Goal: Task Accomplishment & Management: Complete application form

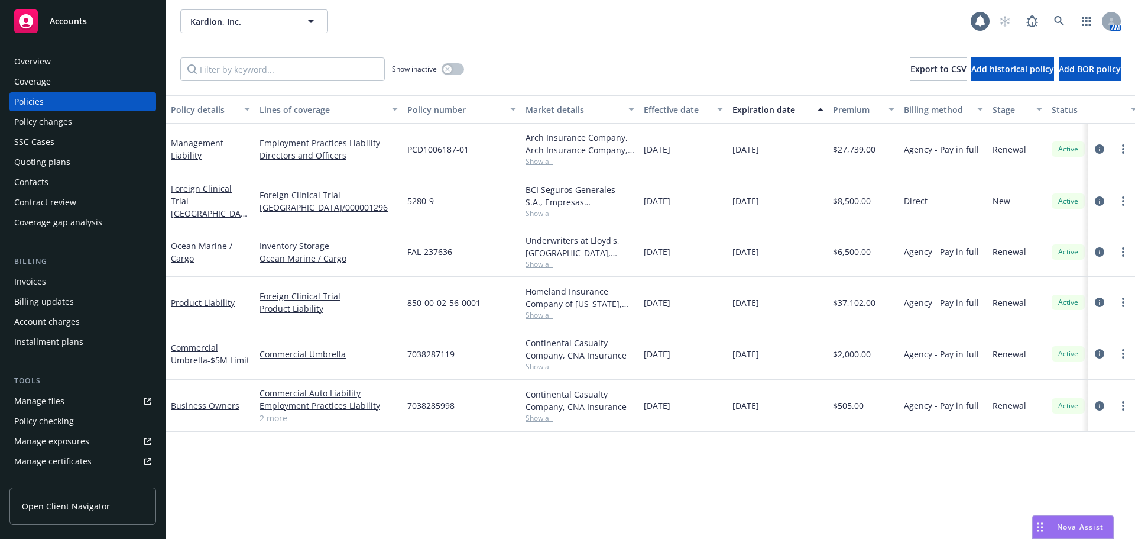
click at [108, 169] on div "Quoting plans" at bounding box center [82, 162] width 137 height 19
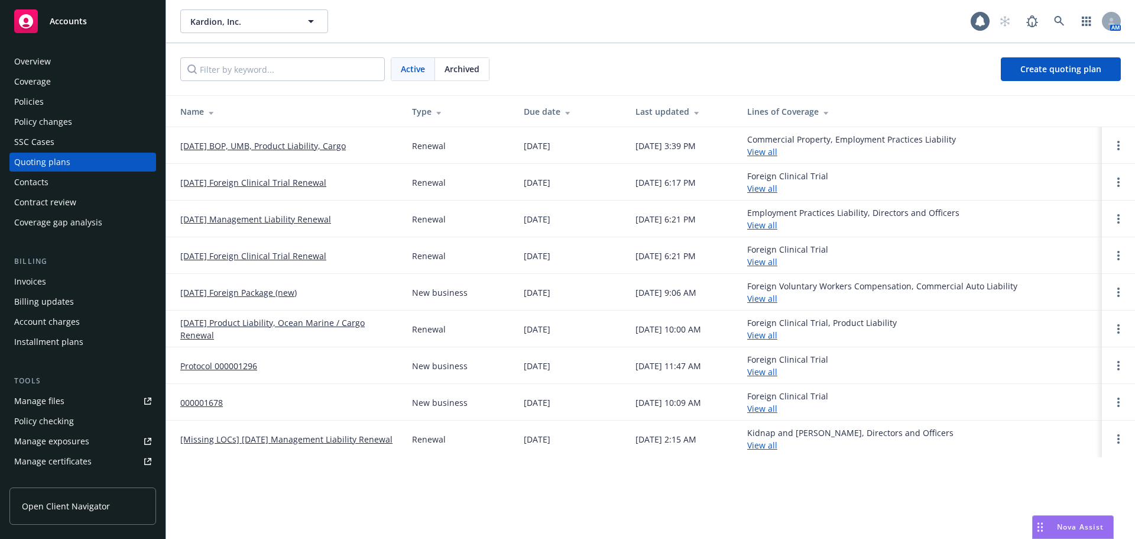
click at [281, 219] on link "[DATE] Management Liability Renewal" at bounding box center [255, 219] width 151 height 12
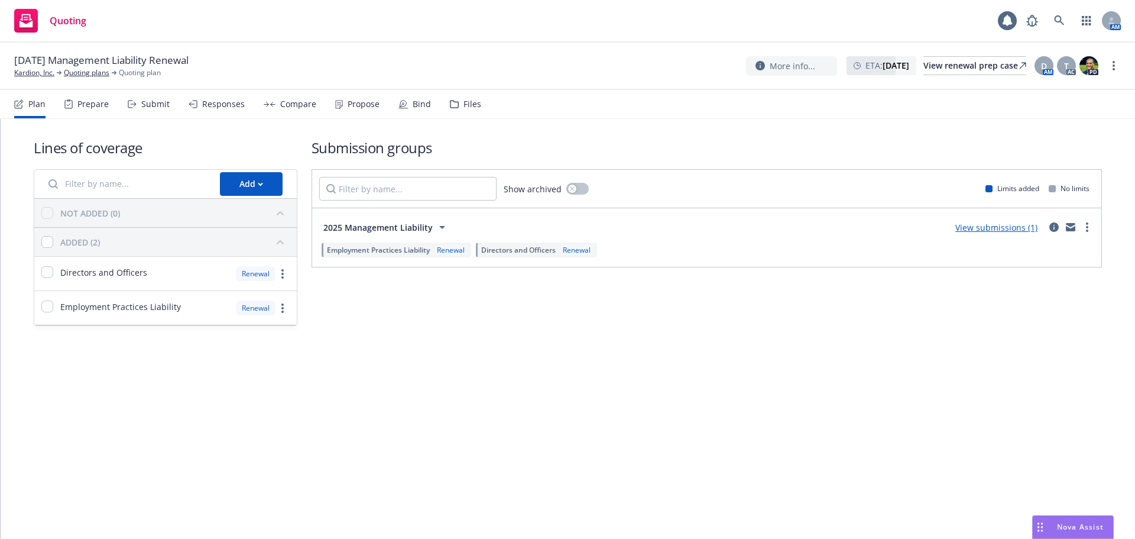
click at [973, 229] on link "View submissions (1)" at bounding box center [997, 227] width 82 height 11
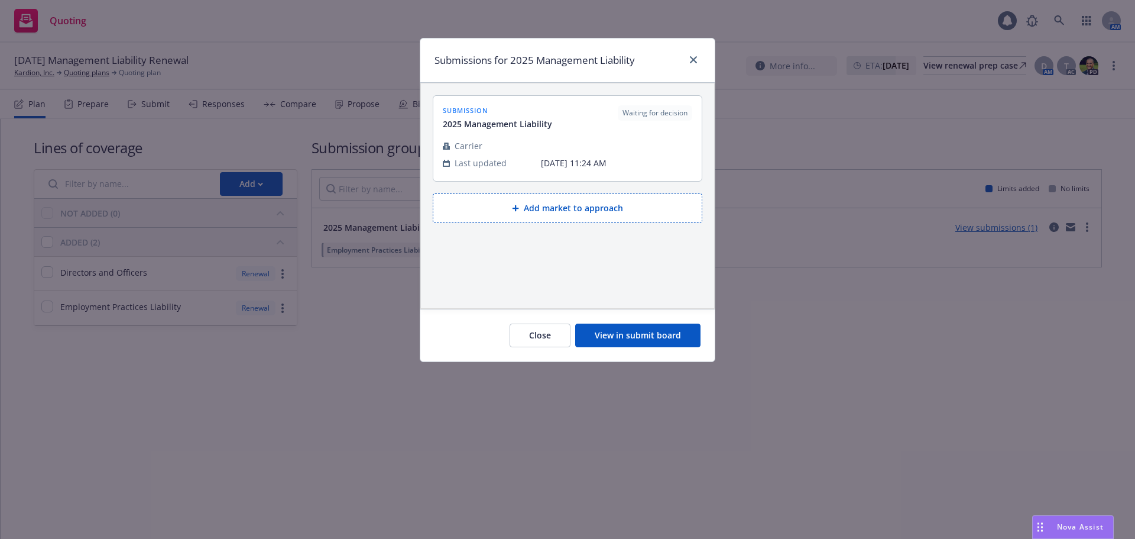
click at [676, 323] on button "View in submit board" at bounding box center [637, 335] width 125 height 24
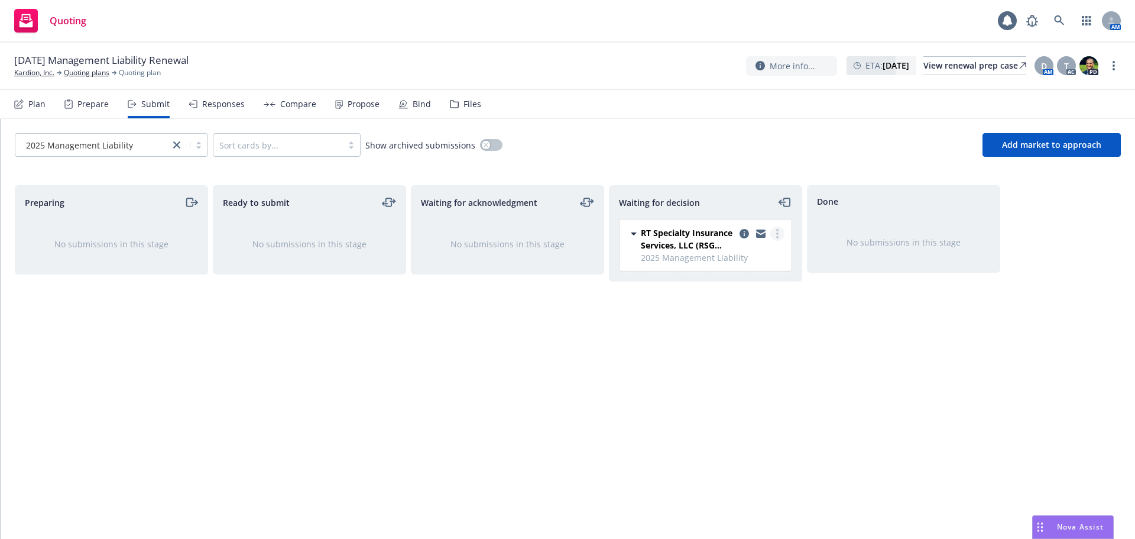
click at [776, 231] on icon "more" at bounding box center [777, 233] width 2 height 9
click at [750, 306] on span "Add accepted decision" at bounding box center [725, 304] width 118 height 11
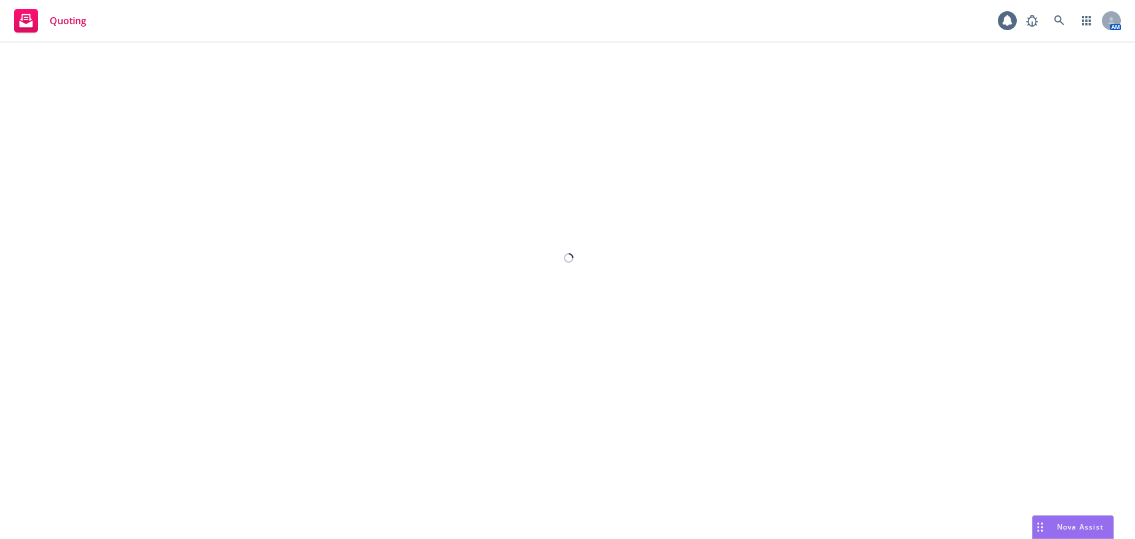
select select "12"
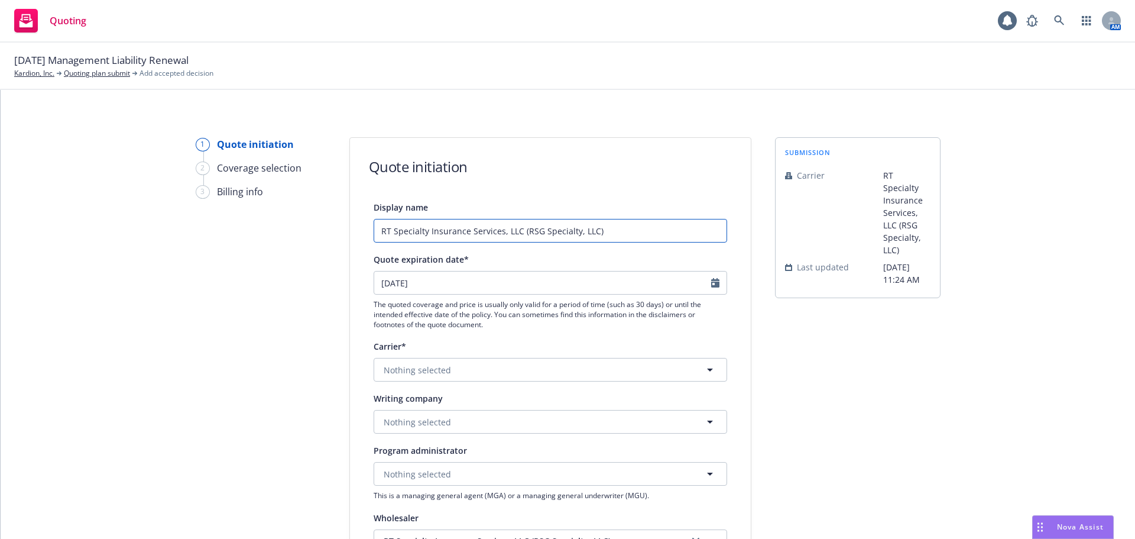
click at [620, 231] on input "RT Specialty Insurance Services, LLC (RSG Specialty, LLC)" at bounding box center [551, 231] width 354 height 24
click at [452, 231] on input "RT Specialty / Arch $3m D&O/$1m EPL Quote" at bounding box center [551, 231] width 354 height 24
click at [596, 227] on input "RT Specialty / Arch - $3m D&O/$1m EPL Quote" at bounding box center [551, 231] width 354 height 24
drag, startPoint x: 594, startPoint y: 233, endPoint x: 287, endPoint y: 233, distance: 306.9
click at [287, 233] on div "1 Quote initiation 2 Coverage selection 3 Billing info Quote initiation Display…" at bounding box center [568, 533] width 1106 height 793
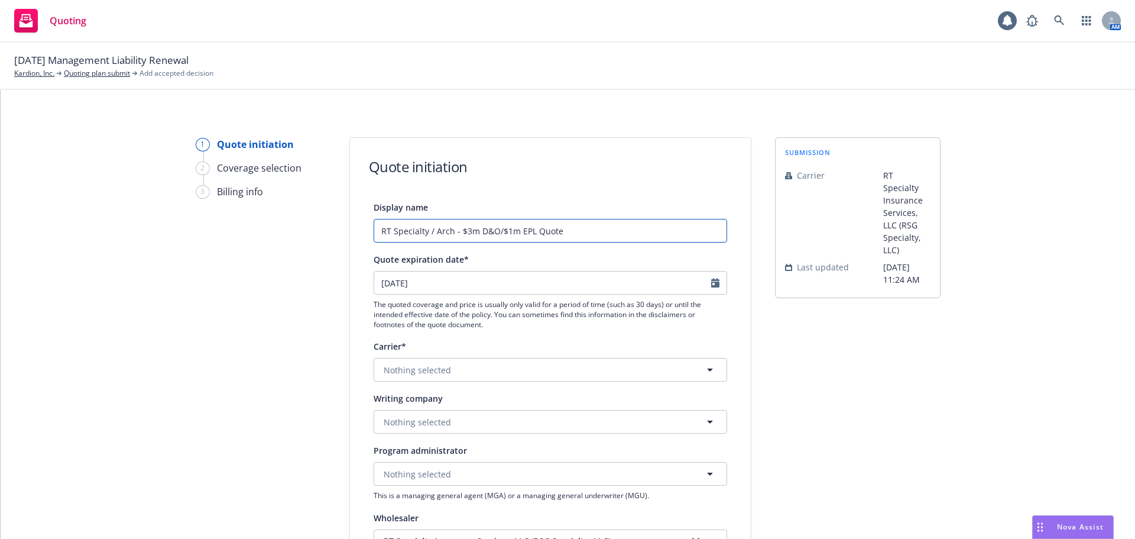
type input "RT Specialty / Arch - $3m D&O/$1m EPL Quote"
click at [781, 348] on div "submission Carrier RT Specialty Insurance Services, LLC (RSG Specialty, LLC) La…" at bounding box center [858, 533] width 166 height 793
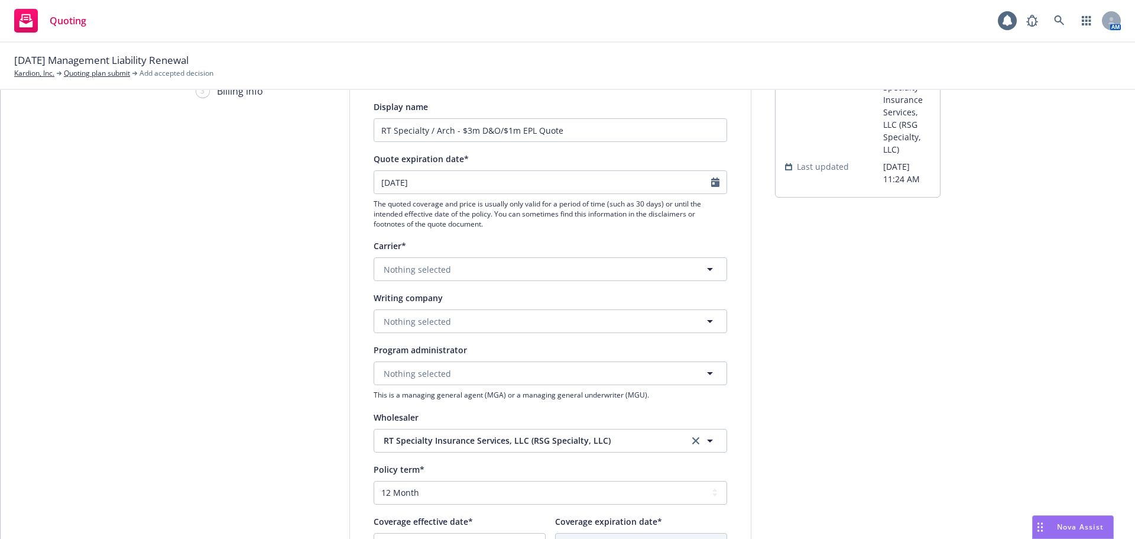
scroll to position [118, 0]
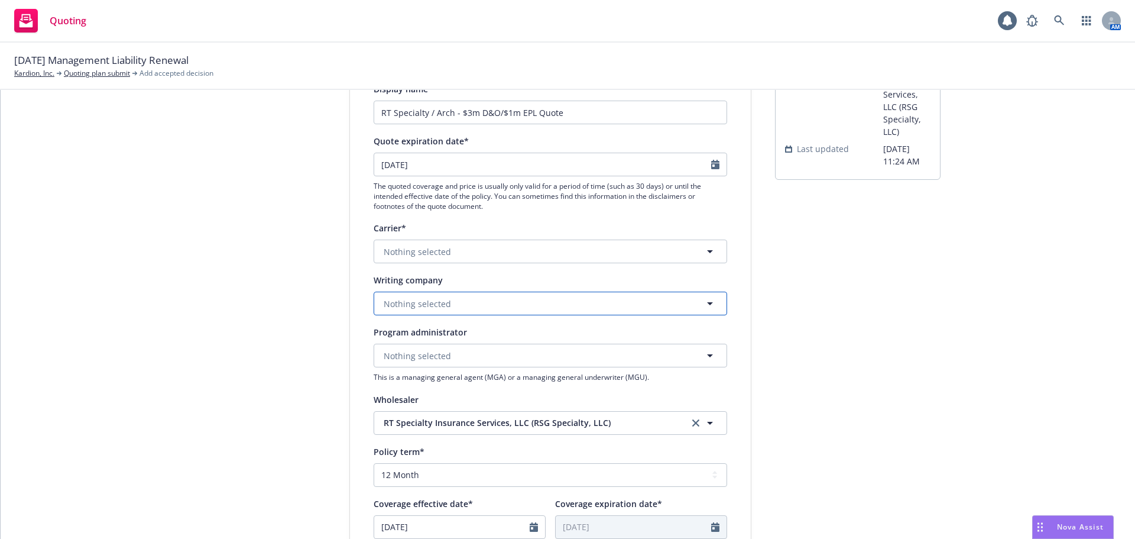
click at [483, 309] on button "Nothing selected" at bounding box center [551, 304] width 354 height 24
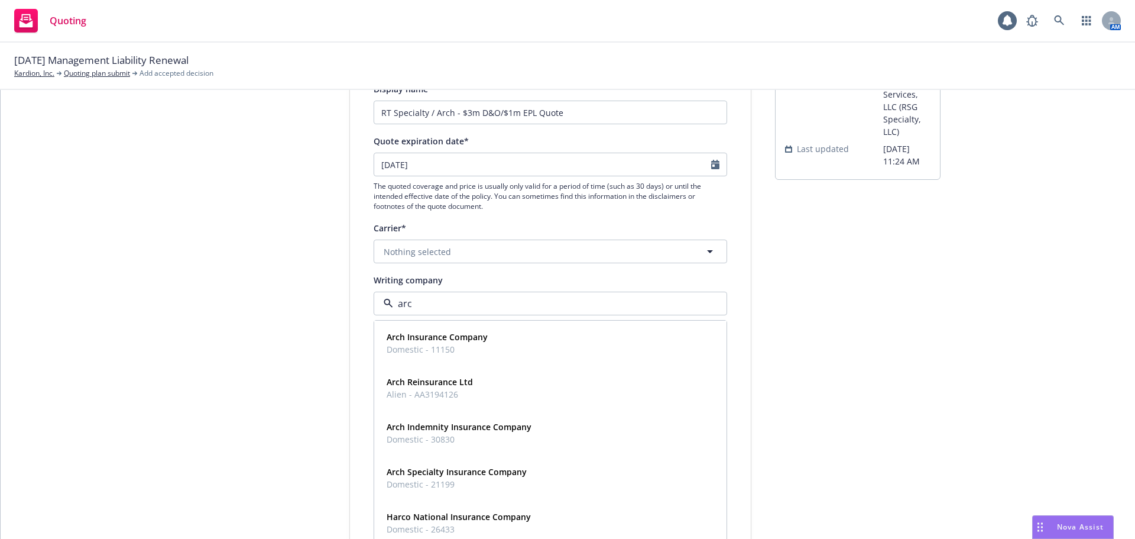
type input "arch"
click at [488, 339] on div "Arch Insurance Company Domestic - 11150" at bounding box center [550, 343] width 337 height 30
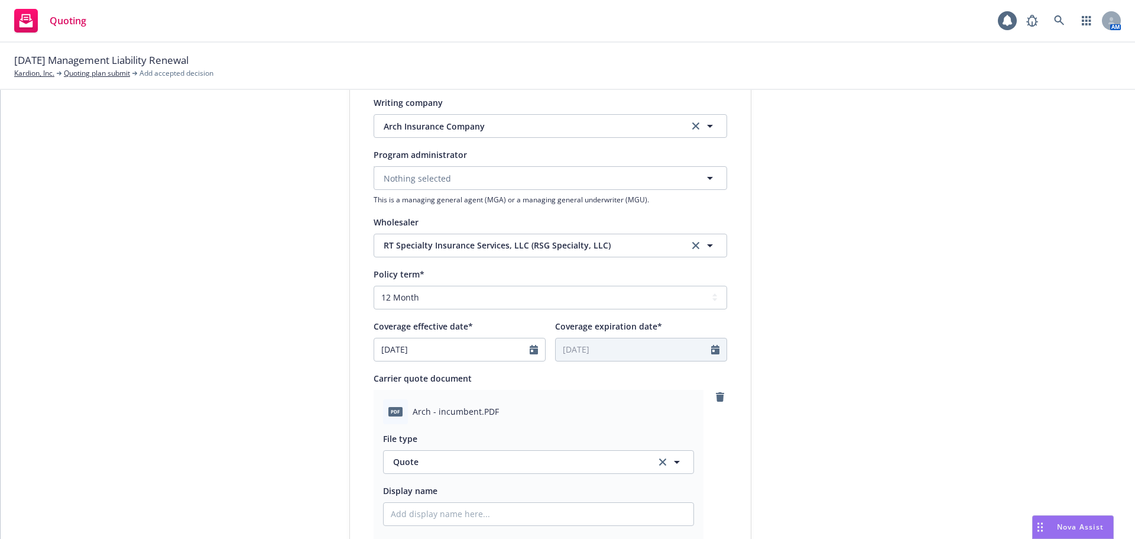
scroll to position [59, 0]
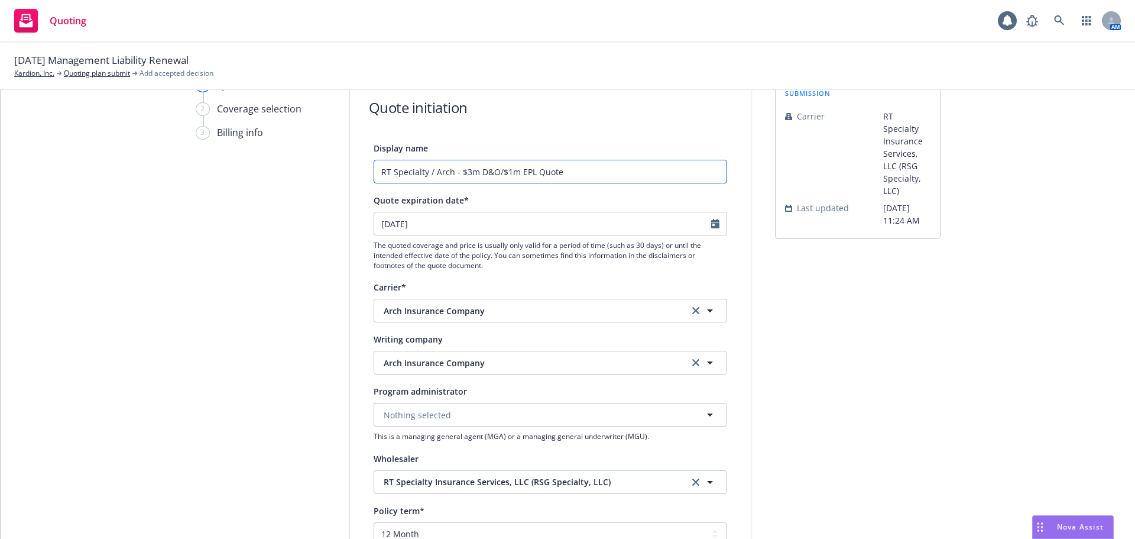
drag, startPoint x: 585, startPoint y: 168, endPoint x: 236, endPoint y: 173, distance: 348.9
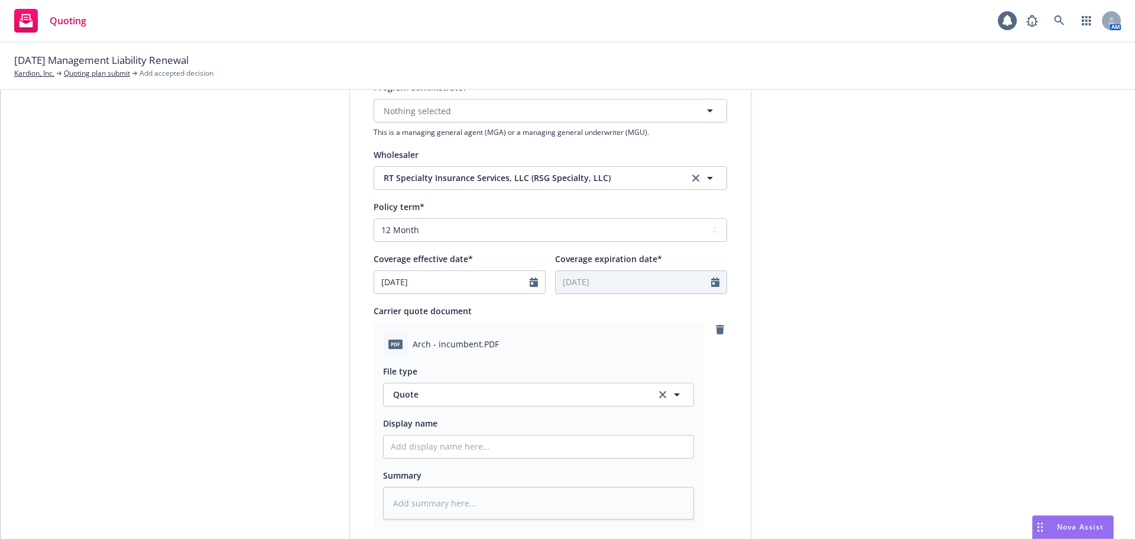
scroll to position [414, 0]
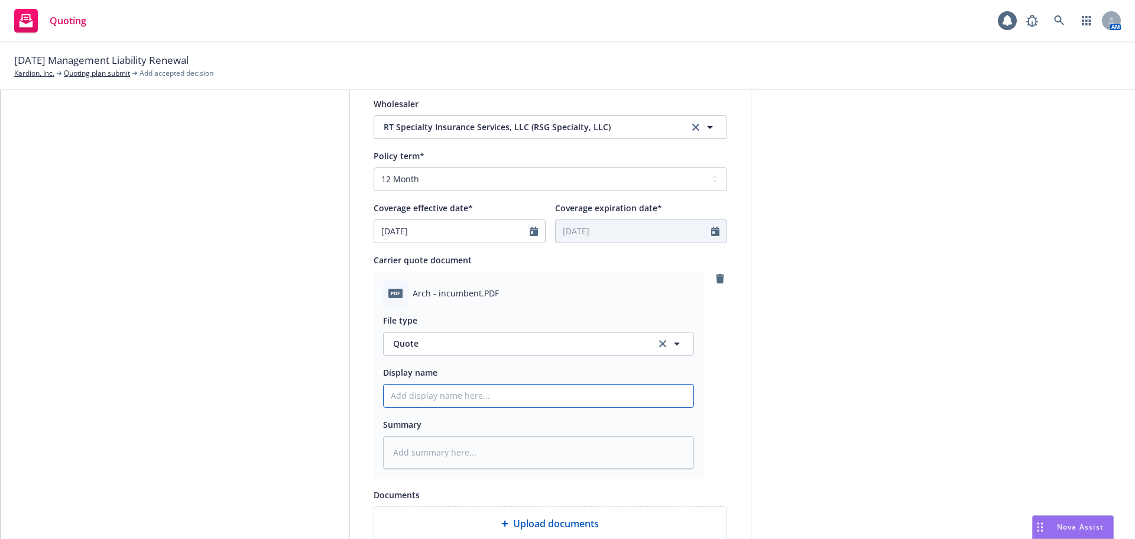
click at [520, 391] on input "Display name" at bounding box center [539, 395] width 310 height 22
paste input "RT Specialty / Arch - $3m D&O/$1m EPL Quote"
type textarea "x"
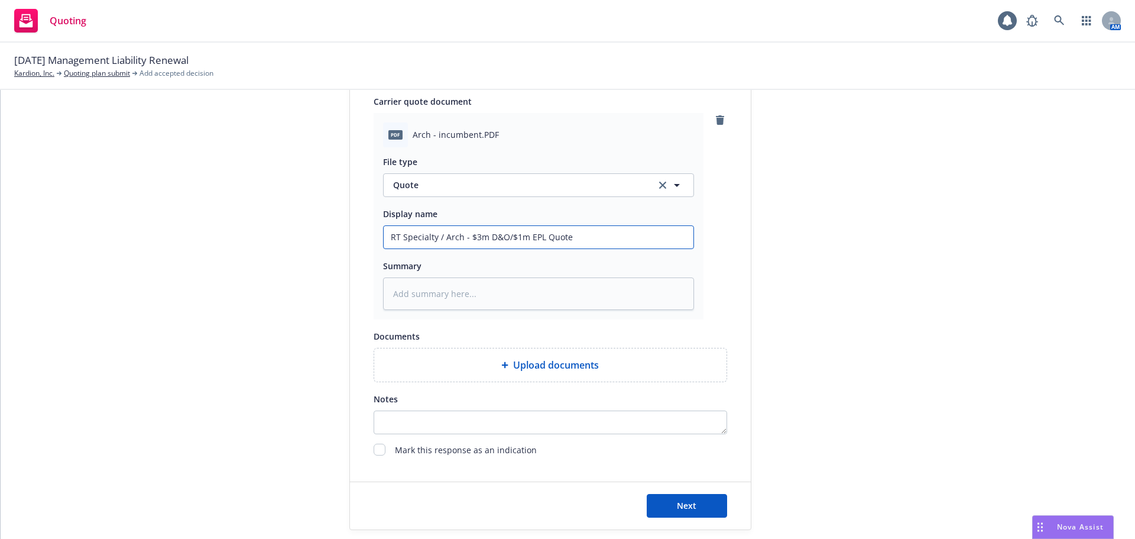
scroll to position [591, 0]
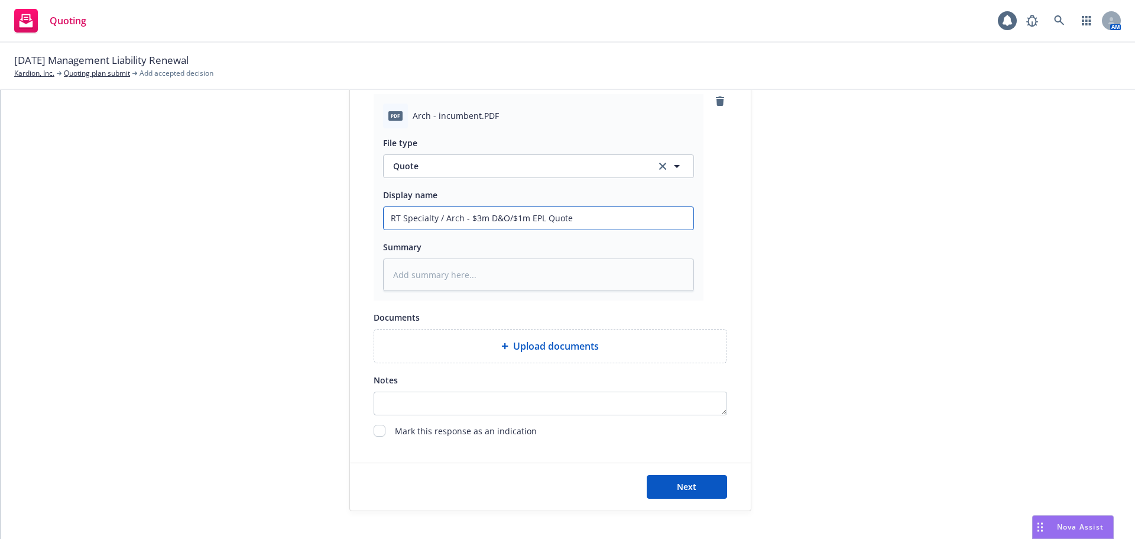
type input "RT Specialty / Arch - $3m D&O/$1m EPL Quote"
type textarea "x"
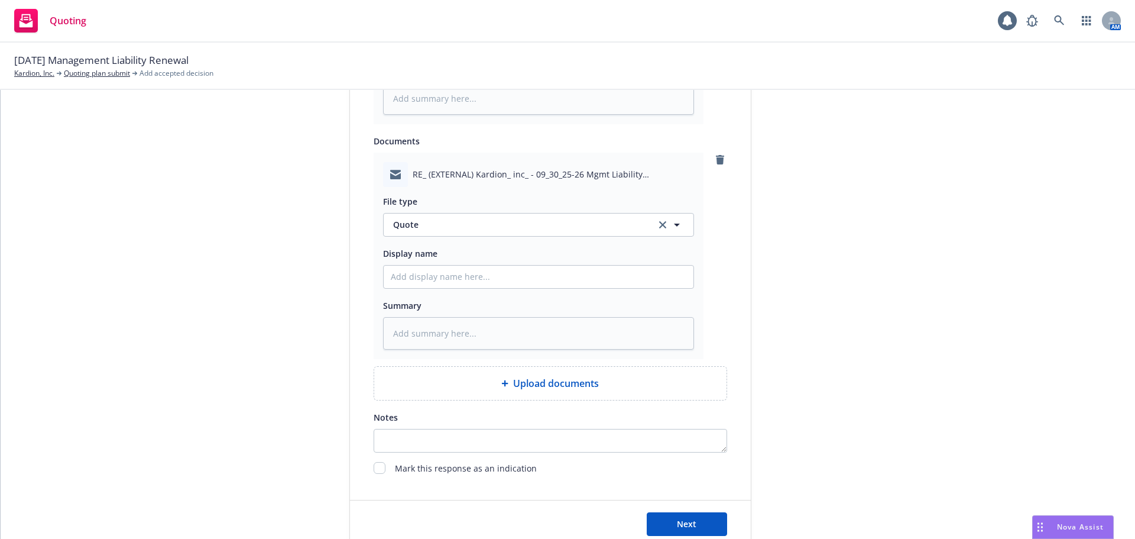
scroll to position [769, 0]
click at [448, 222] on span "Quote" at bounding box center [517, 223] width 249 height 12
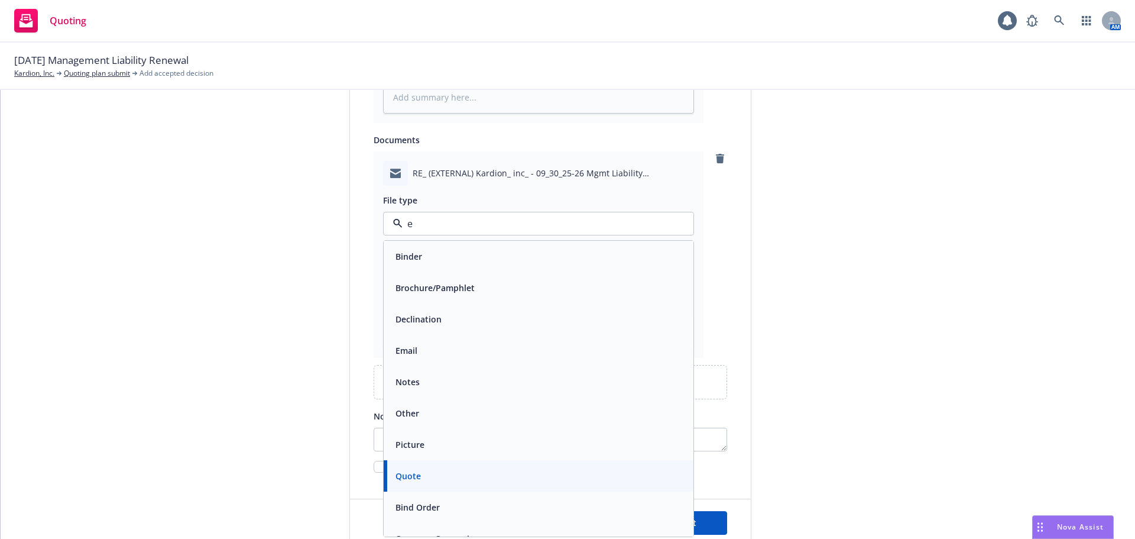
type input "em"
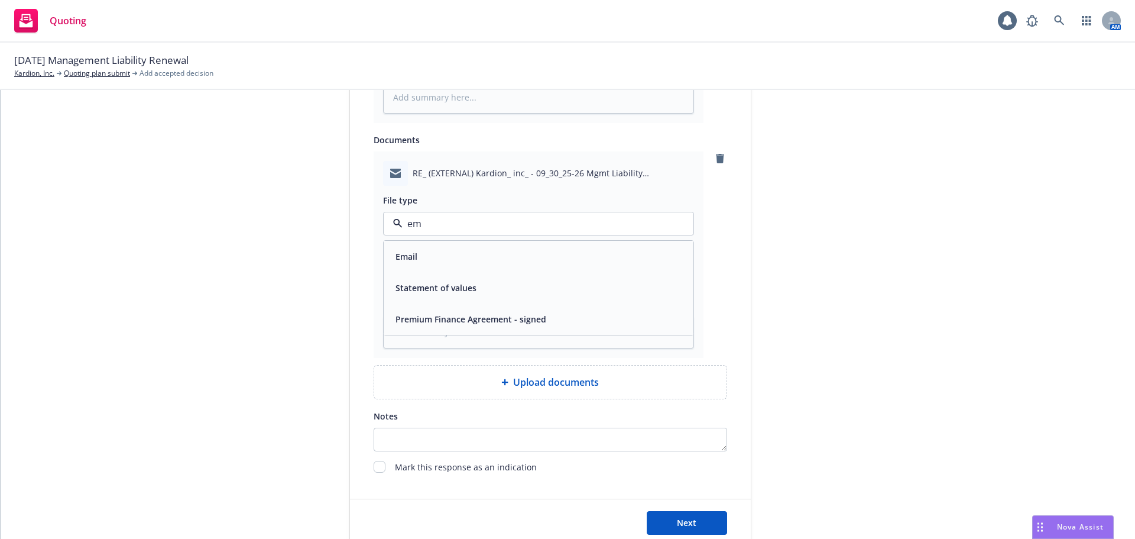
click at [463, 255] on div "Email" at bounding box center [539, 256] width 296 height 17
click at [461, 271] on input "Display name" at bounding box center [539, 275] width 310 height 22
paste input "RT Specialty / Arch - $3m D&O/$1m EPL Quote"
type textarea "x"
type input "RT Specialty / Arch - $3m D&O/$1m EPL Quote"
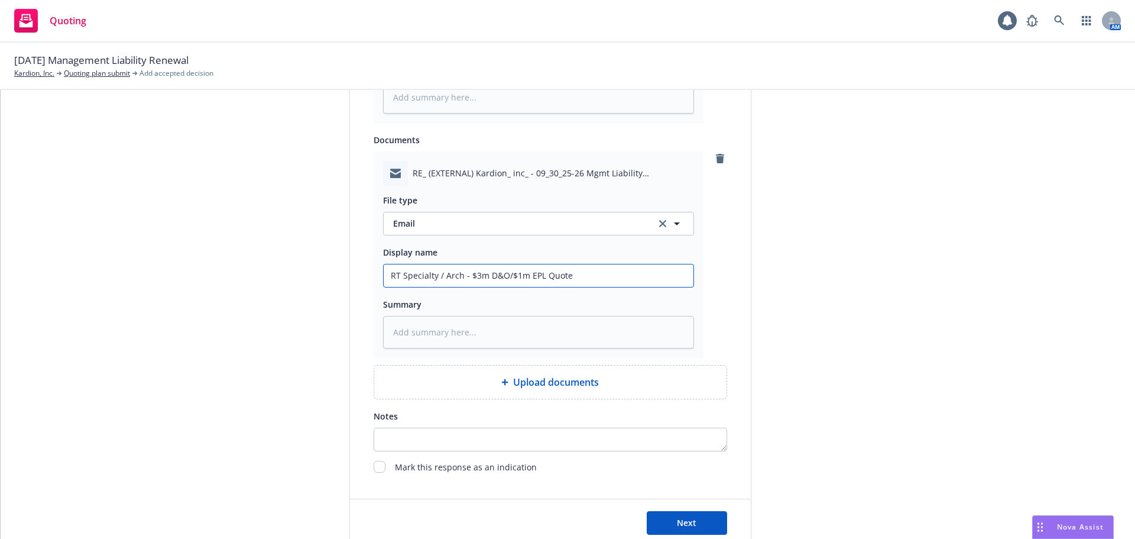
type textarea "x"
type input "RT Specialty / Arch - $3m D&O/$1m EPL Quote -"
type textarea "x"
type input "RT Specialty / Arch - $3m D&O/$1m EPL Quote -"
type textarea "x"
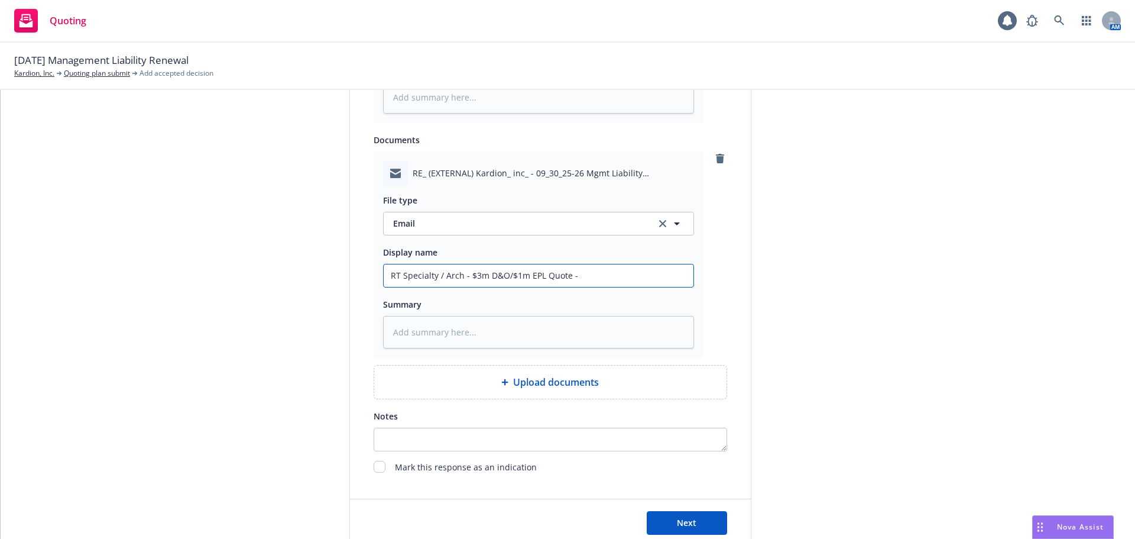
type input "RT Specialty / Arch - $3m D&O/$1m EPL Quote - R"
type textarea "x"
type input "RT Specialty / Arch - $3m D&O/$1m EPL Quote - RT"
type textarea "x"
type input "RT Specialty / Arch - $3m D&O/$1m EPL Quote - RT"
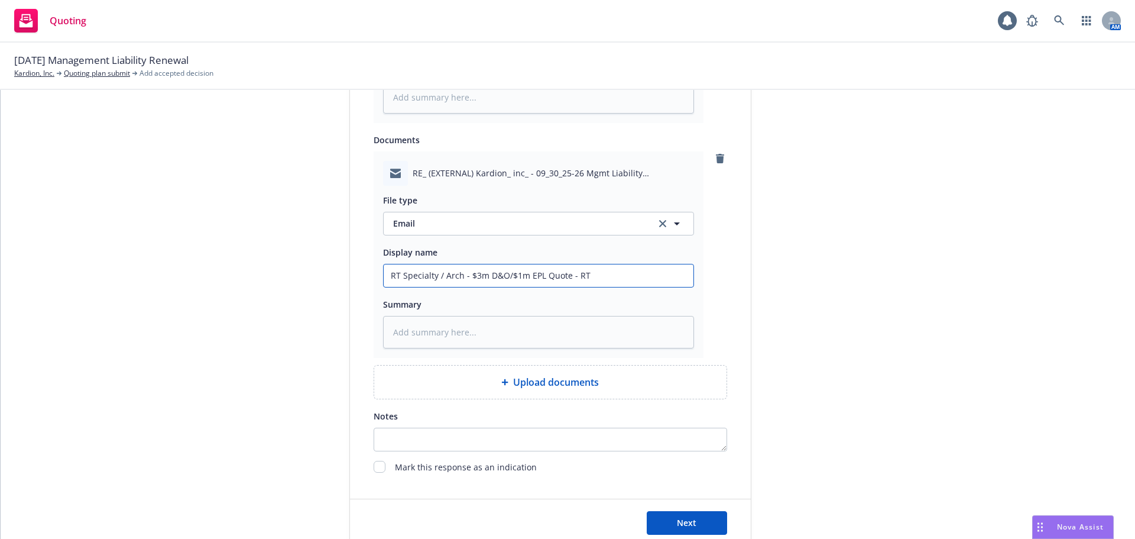
type textarea "x"
type input "RT Specialty / Arch - $3m D&O/$1m EPL Quote - RT E"
type textarea "x"
type input "RT Specialty / Arch - $3m D&O/$1m EPL Quote - RT Em"
type textarea "x"
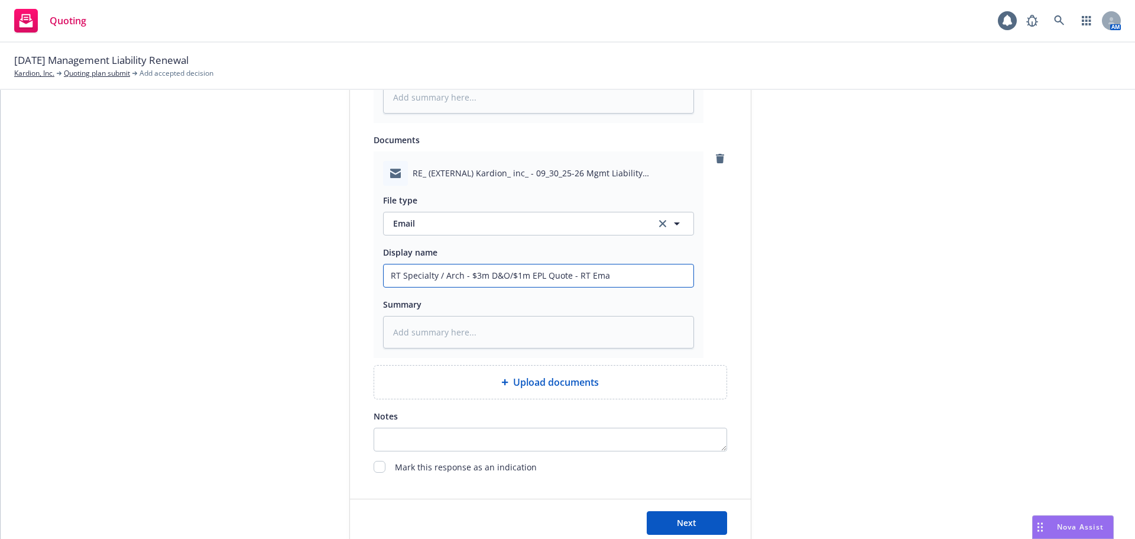
type input "RT Specialty / Arch - $3m D&O/$1m EPL Quote - RT Emai"
type textarea "x"
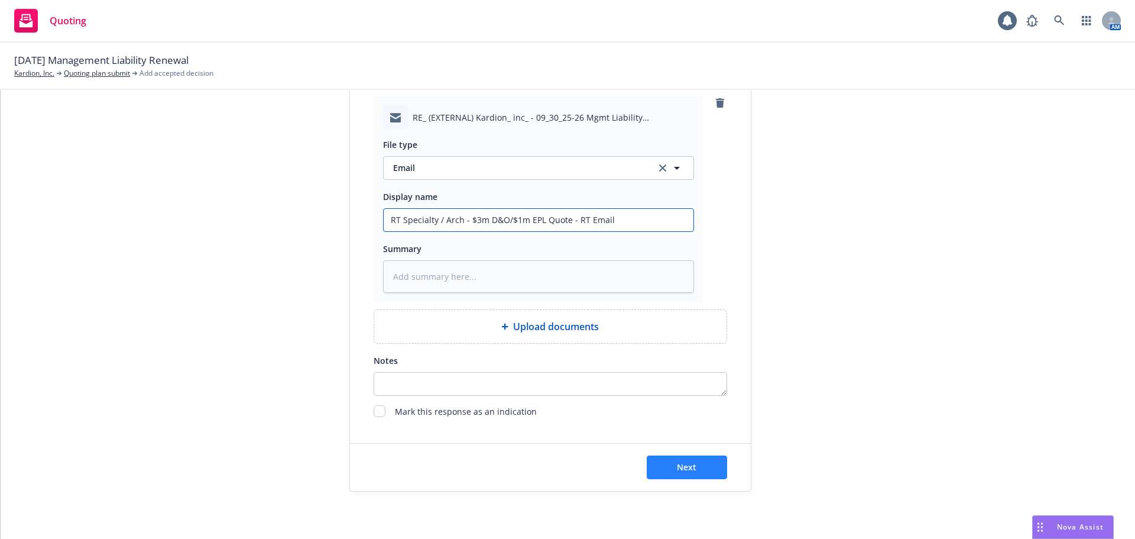
type input "RT Specialty / Arch - $3m D&O/$1m EPL Quote - RT Email"
click at [697, 467] on button "Next" at bounding box center [687, 467] width 80 height 24
type textarea "x"
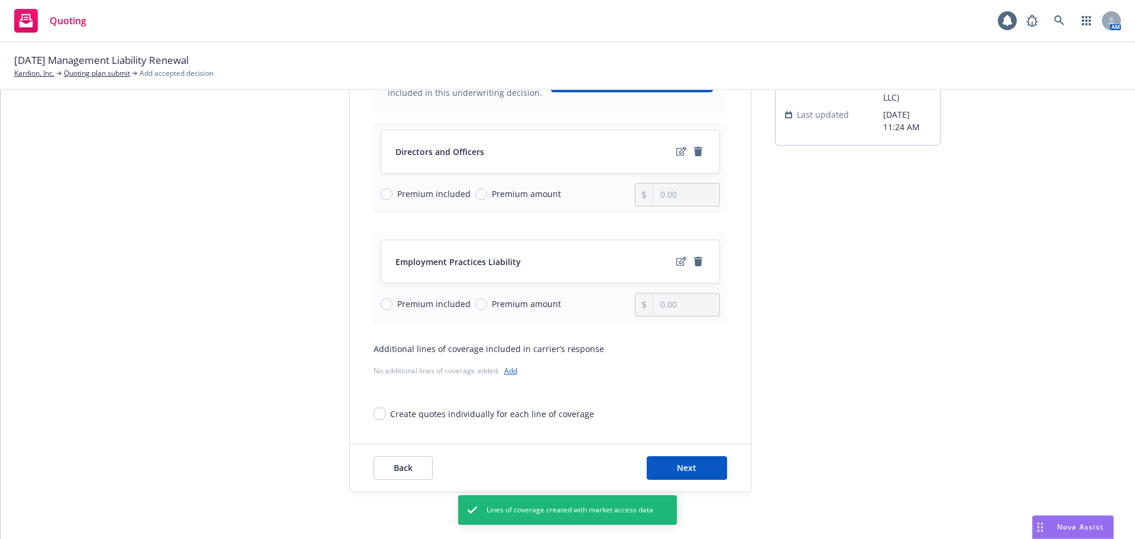
scroll to position [153, 0]
click at [703, 458] on button "Next" at bounding box center [687, 467] width 80 height 24
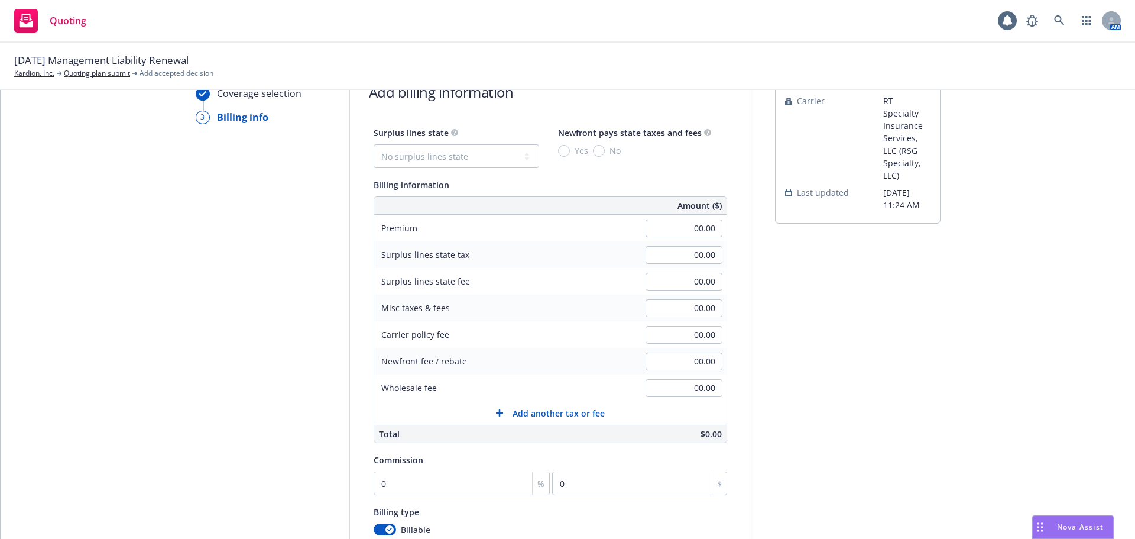
scroll to position [0, 0]
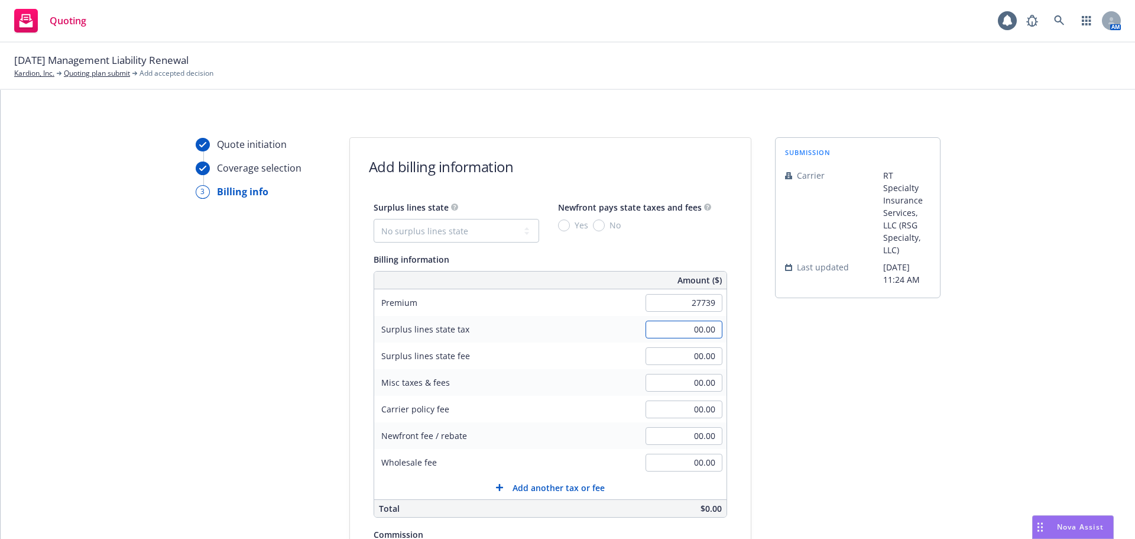
type input "27,739.00"
type input "1,000.00"
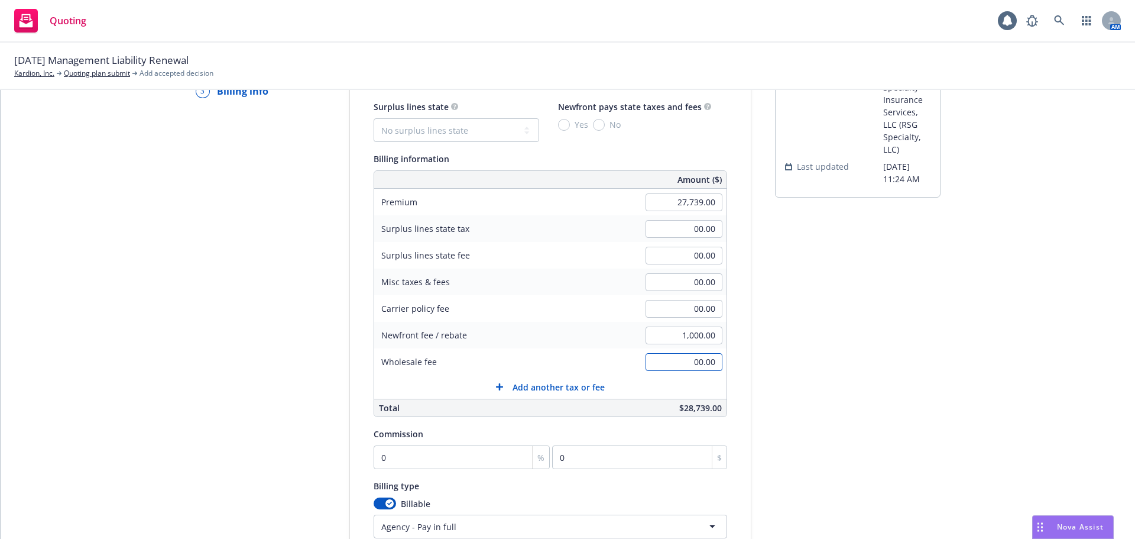
scroll to position [118, 0]
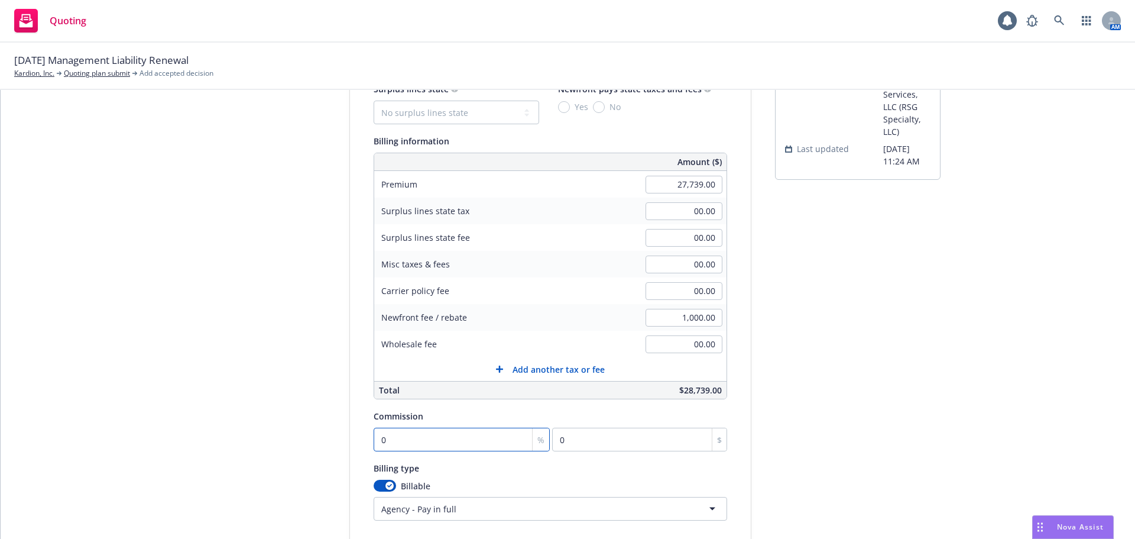
click at [414, 441] on input "0" at bounding box center [462, 440] width 177 height 24
click at [412, 441] on input "0" at bounding box center [462, 440] width 177 height 24
type input "1"
type input "277.39"
type input "12"
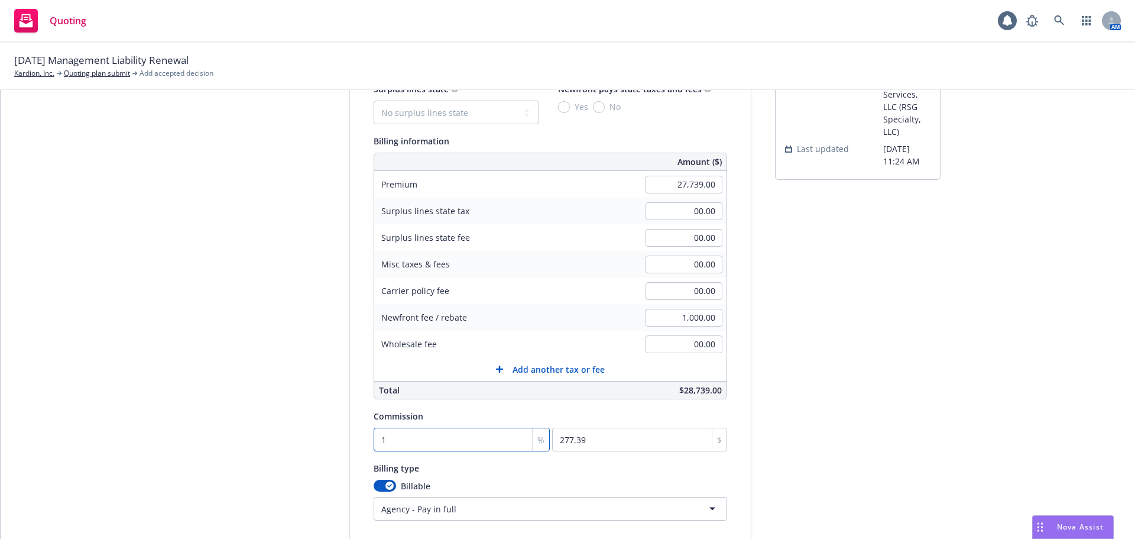
type input "3328.68"
type input "12"
drag, startPoint x: 843, startPoint y: 416, endPoint x: 850, endPoint y: 411, distance: 8.5
click at [845, 416] on div "submission Carrier RT Specialty Insurance Services, LLC (RSG Specialty, LLC) La…" at bounding box center [858, 321] width 166 height 605
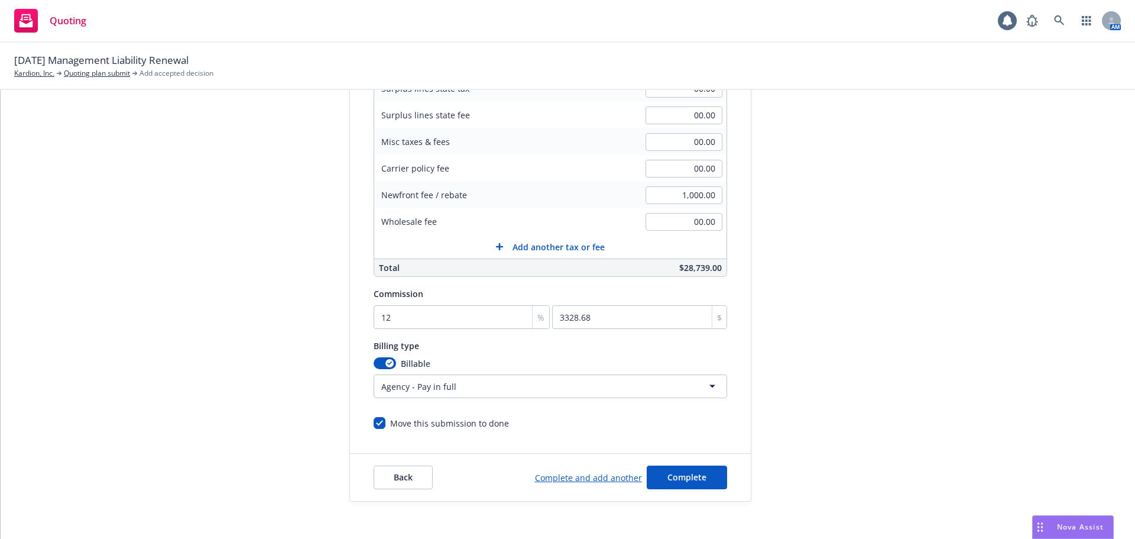
scroll to position [251, 0]
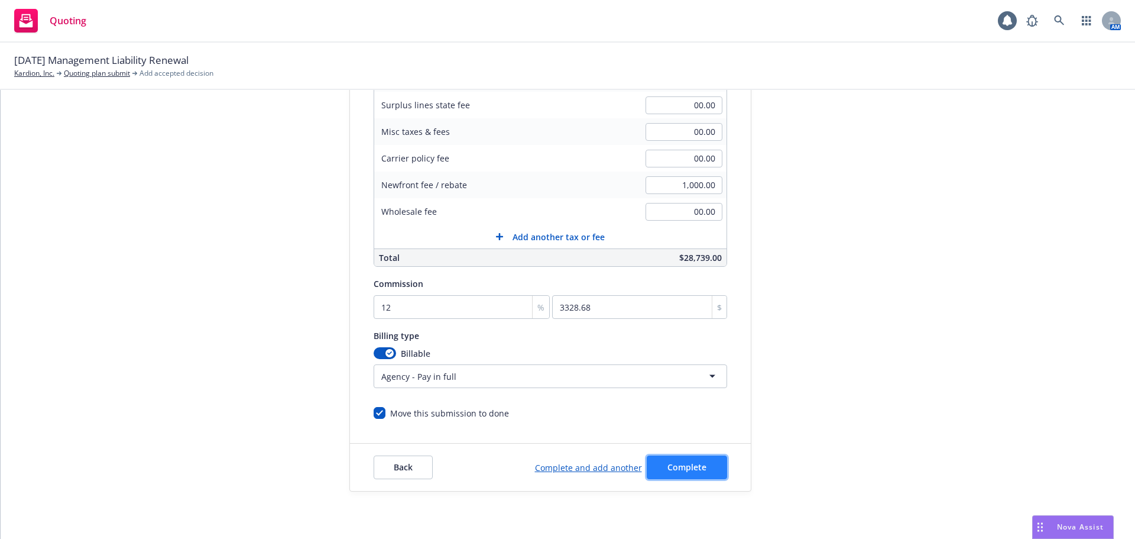
click at [695, 470] on span "Complete" at bounding box center [687, 466] width 39 height 11
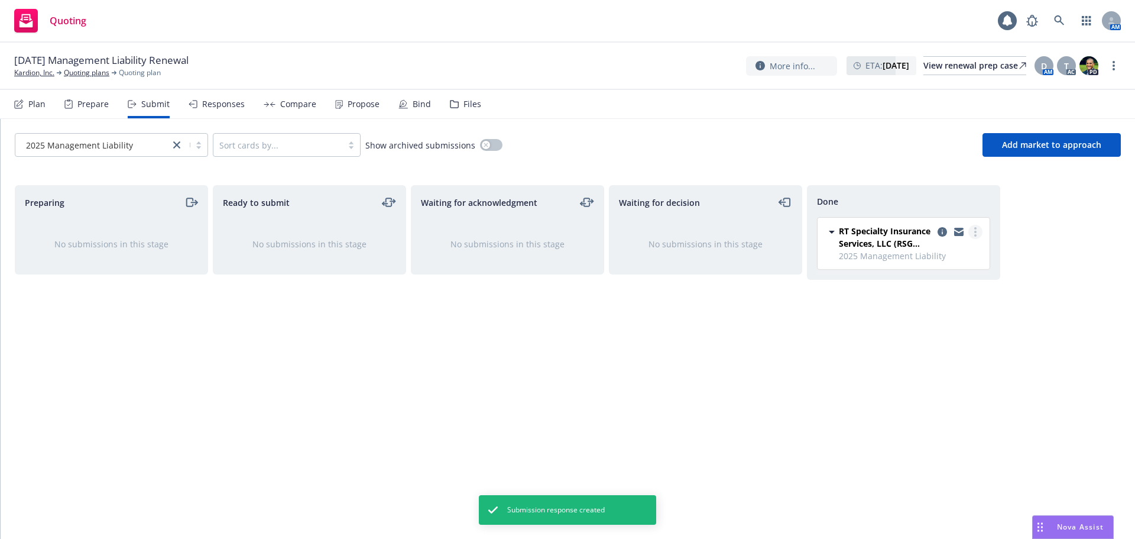
click at [976, 231] on circle "more" at bounding box center [976, 232] width 2 height 2
click at [917, 280] on span "Add accepted decision" at bounding box center [923, 279] width 118 height 11
select select "12"
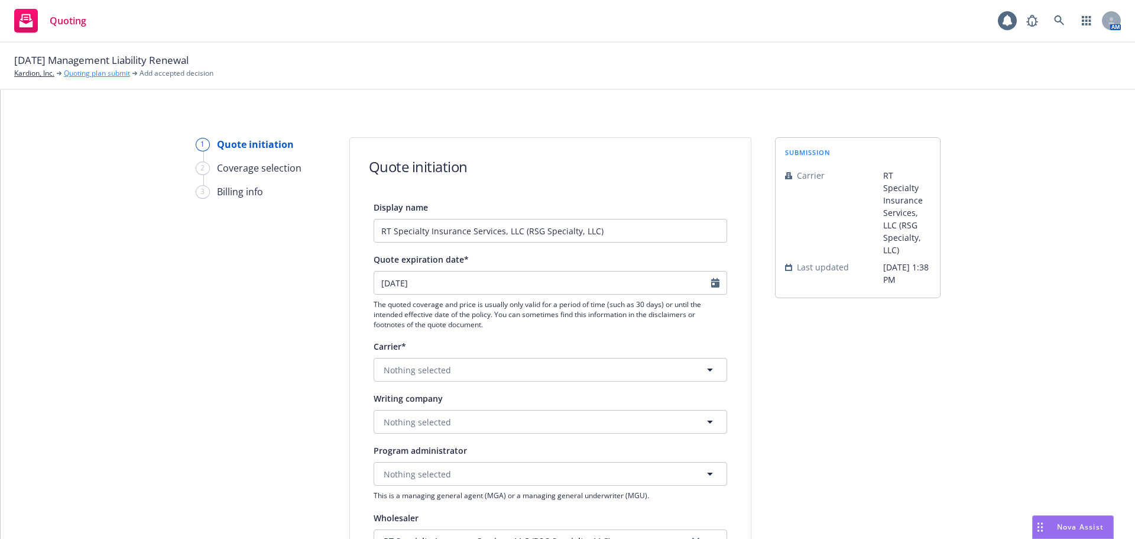
click at [82, 76] on link "Quoting plan submit" at bounding box center [97, 73] width 66 height 11
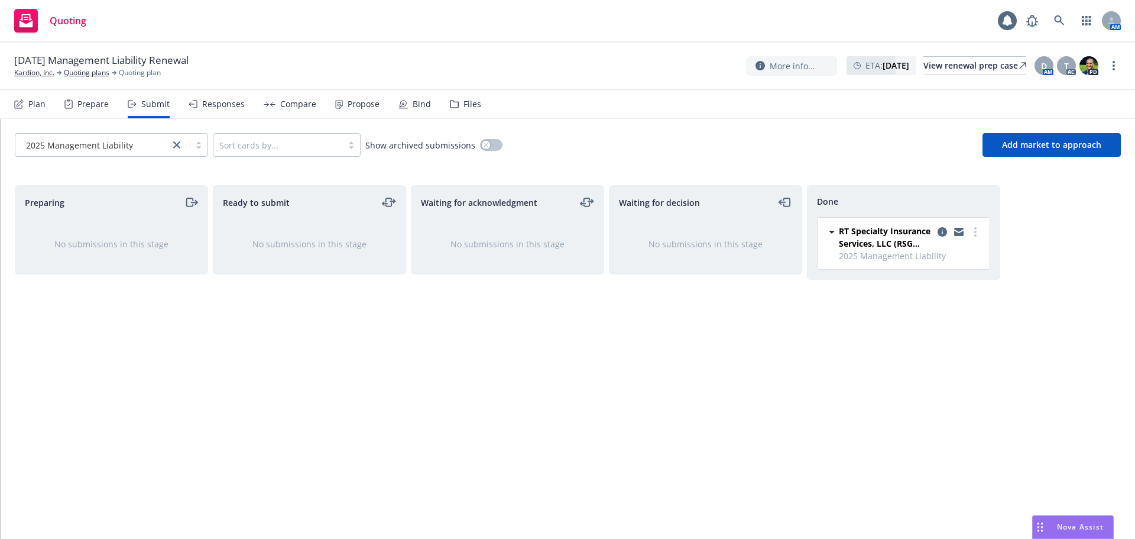
click at [295, 105] on div "Compare" at bounding box center [298, 103] width 36 height 9
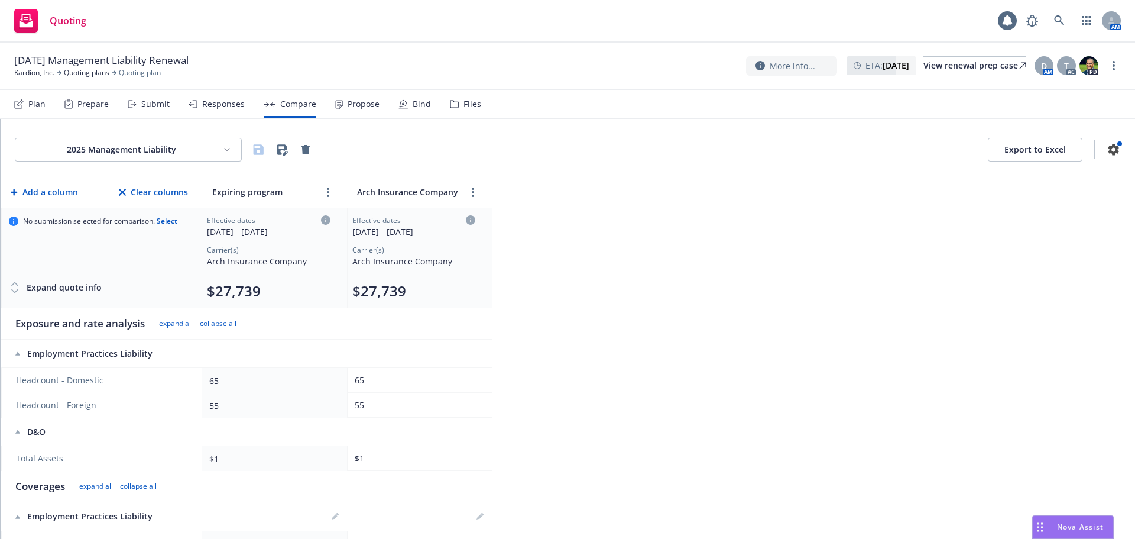
click at [218, 109] on div "Responses" at bounding box center [217, 104] width 56 height 28
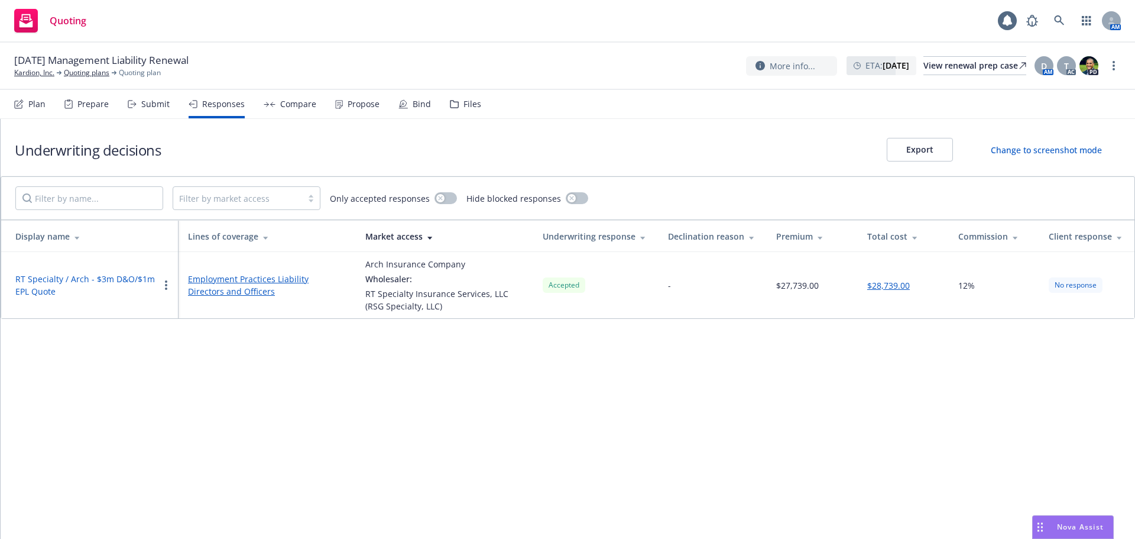
click at [897, 287] on button "$28,739.00" at bounding box center [889, 285] width 43 height 12
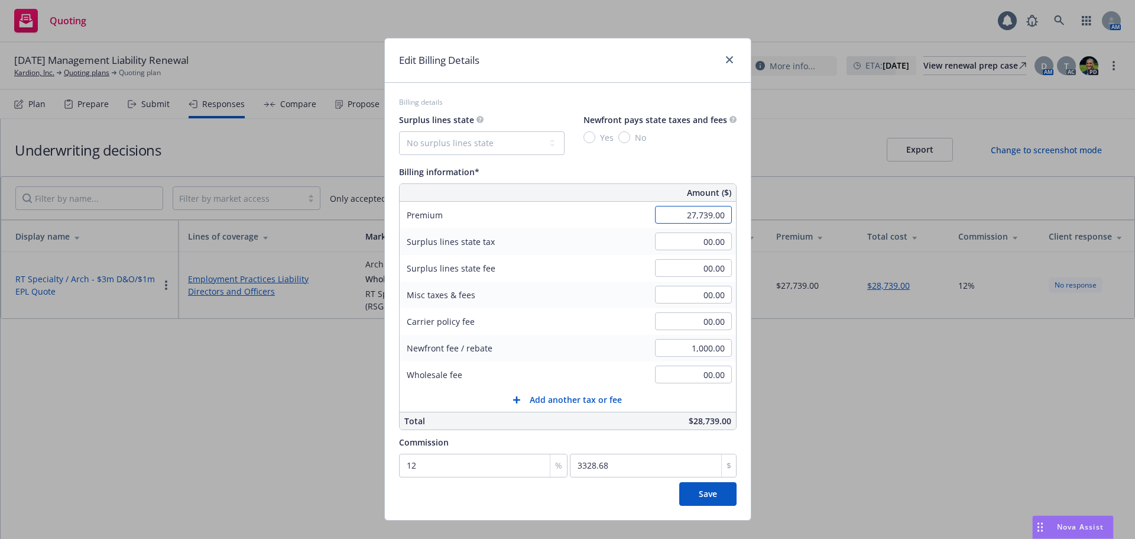
click at [659, 218] on input "27,739.00" at bounding box center [693, 215] width 77 height 18
type input "30,512.00"
type input "3661.44"
click at [708, 490] on span "Save" at bounding box center [708, 493] width 18 height 11
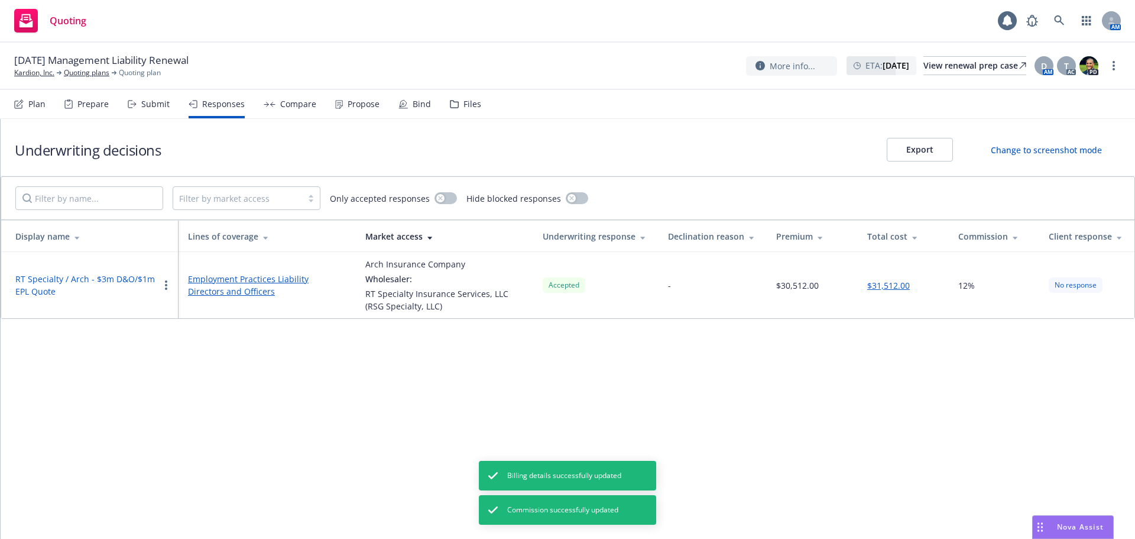
click at [41, 107] on div "Plan" at bounding box center [36, 103] width 17 height 9
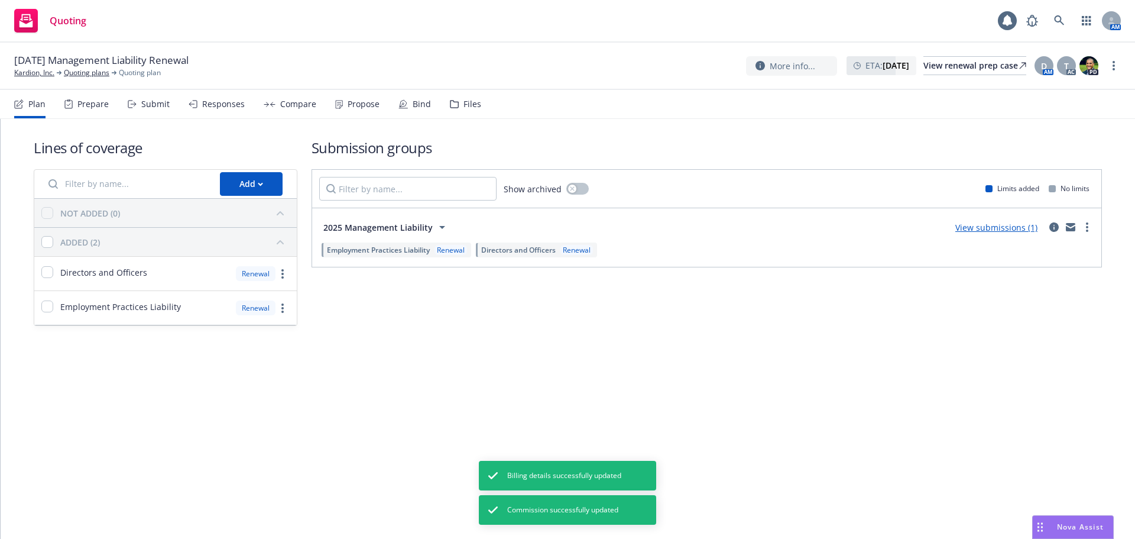
click at [1016, 229] on link "View submissions (1)" at bounding box center [997, 227] width 82 height 11
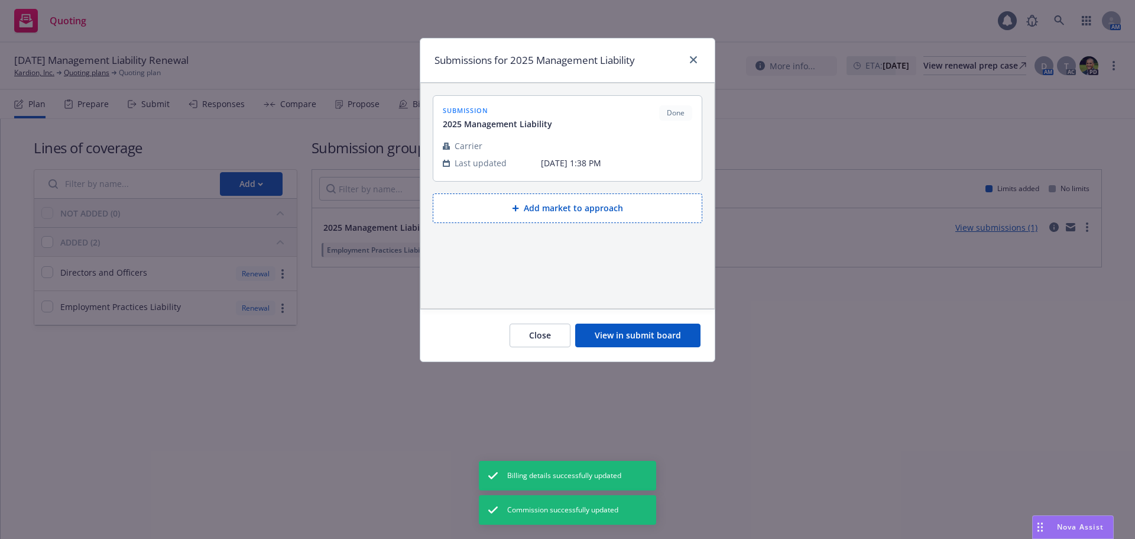
click at [652, 341] on button "View in submit board" at bounding box center [637, 335] width 125 height 24
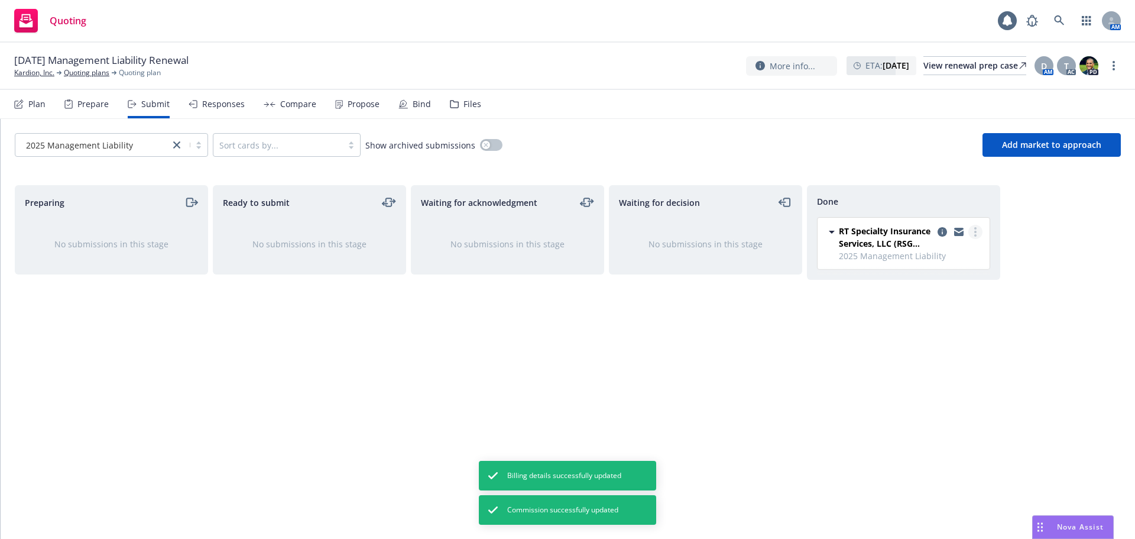
click at [975, 229] on icon "more" at bounding box center [976, 231] width 2 height 9
click at [933, 280] on span "Add accepted decision" at bounding box center [923, 279] width 118 height 11
select select "12"
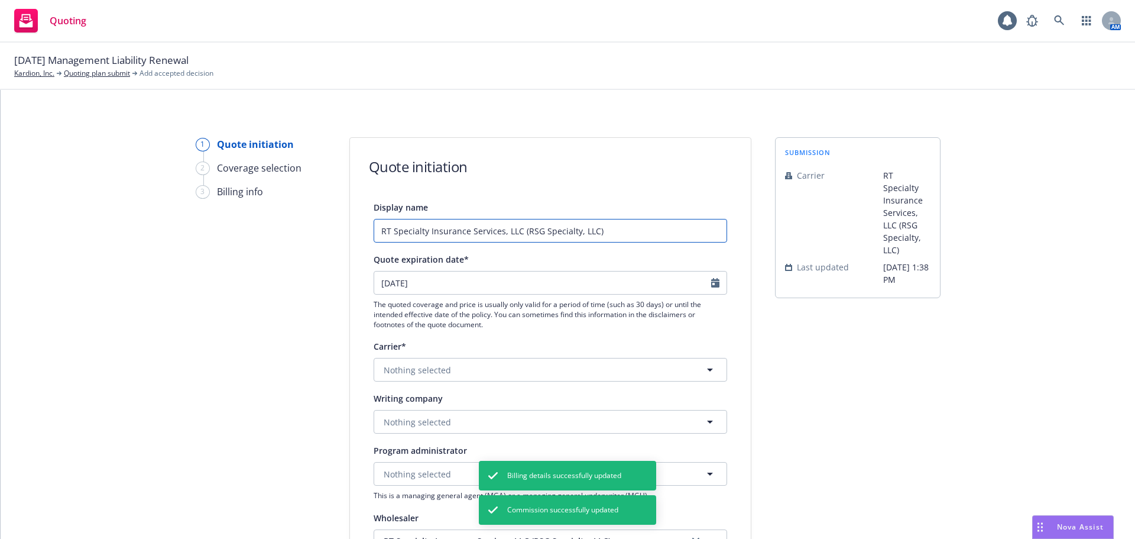
drag, startPoint x: 668, startPoint y: 225, endPoint x: 232, endPoint y: 215, distance: 435.4
click at [232, 215] on div "1 Quote initiation 2 Coverage selection 3 Billing info Quote initiation Display…" at bounding box center [568, 533] width 1106 height 793
paste input "/ Arch - $3m D&O/$1m EPL Quote"
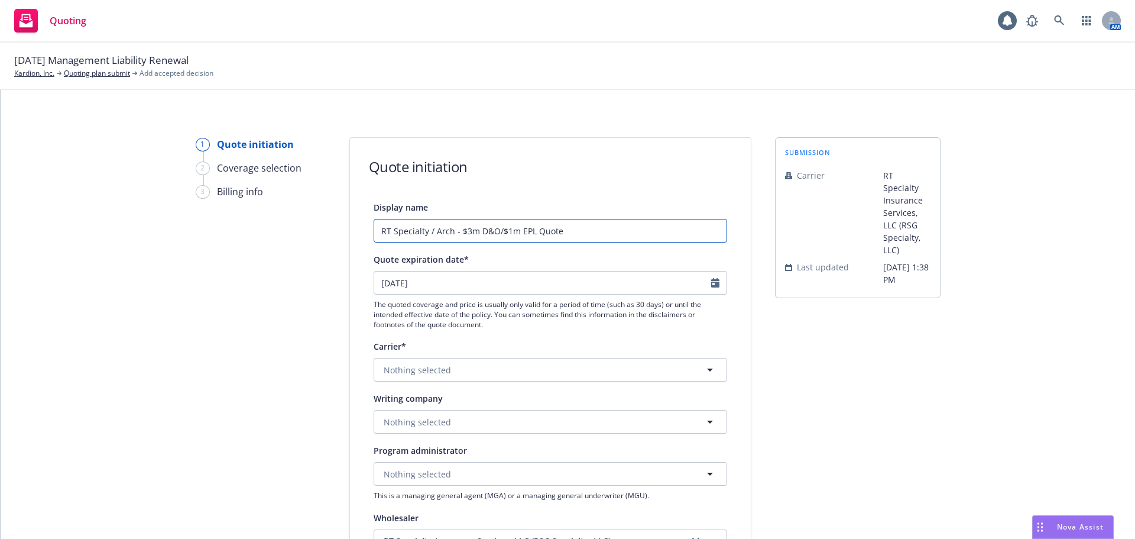
drag, startPoint x: 580, startPoint y: 233, endPoint x: 512, endPoint y: 231, distance: 68.6
click at [512, 231] on input "RT Specialty / Arch - $3m D&O/$1m EPL Quote" at bounding box center [551, 231] width 354 height 24
click at [477, 230] on input "RT Specialty / Arch - $3m D&O/$1m EPL Quote" at bounding box center [551, 231] width 354 height 24
drag, startPoint x: 562, startPoint y: 230, endPoint x: 457, endPoint y: 226, distance: 105.3
click at [457, 226] on input "RT Specialty / Arch - $3m D&O/$1m EPL Quote" at bounding box center [551, 231] width 354 height 24
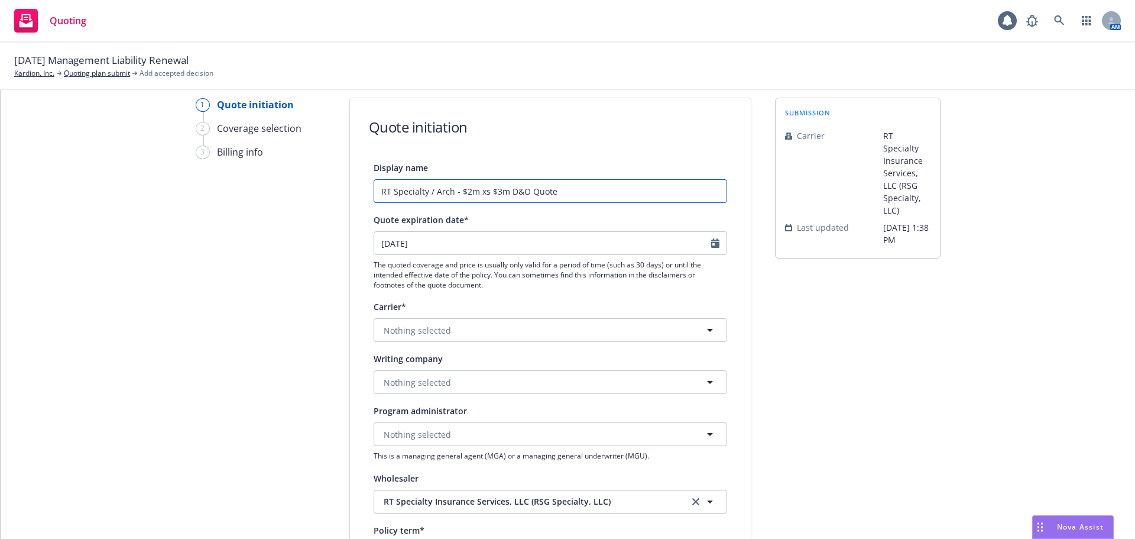
scroll to position [59, 0]
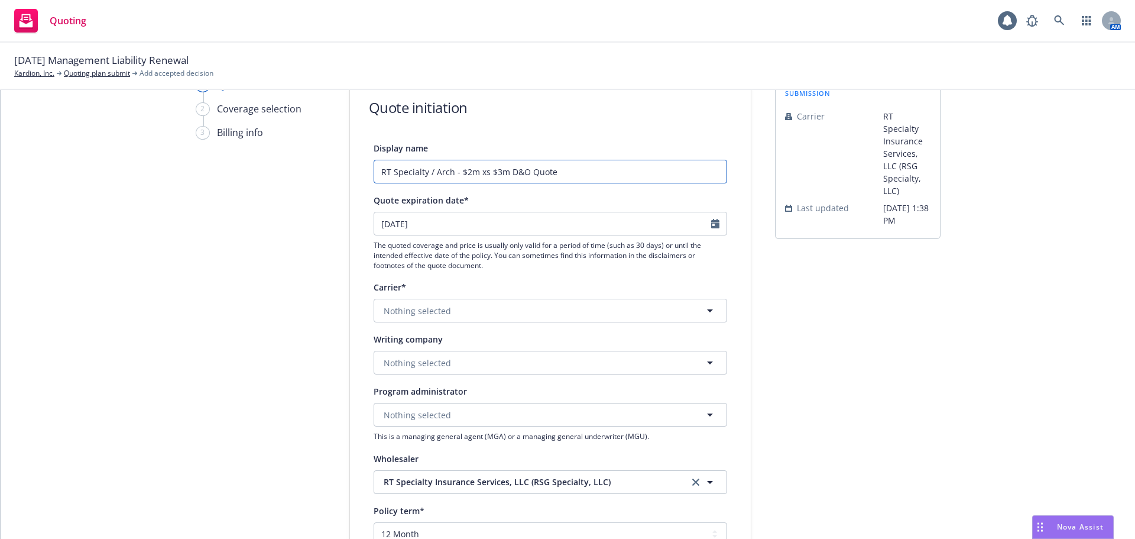
type input "RT Specialty / Arch - $2m xs $3m D&O Quote"
click at [487, 357] on button "Nothing selected" at bounding box center [551, 363] width 354 height 24
type input "arch"
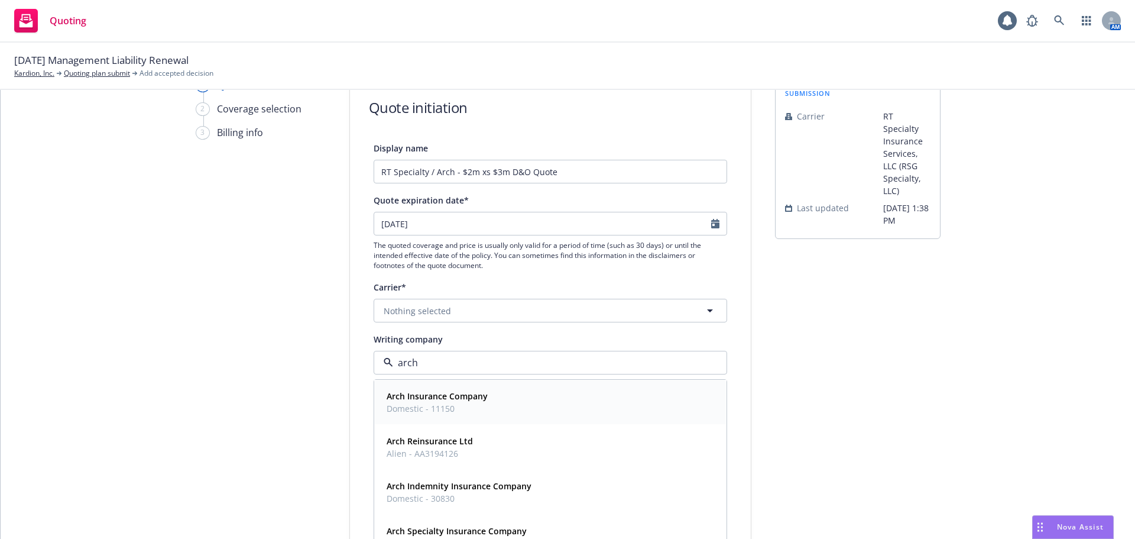
click at [465, 397] on strong "Arch Insurance Company" at bounding box center [437, 395] width 101 height 11
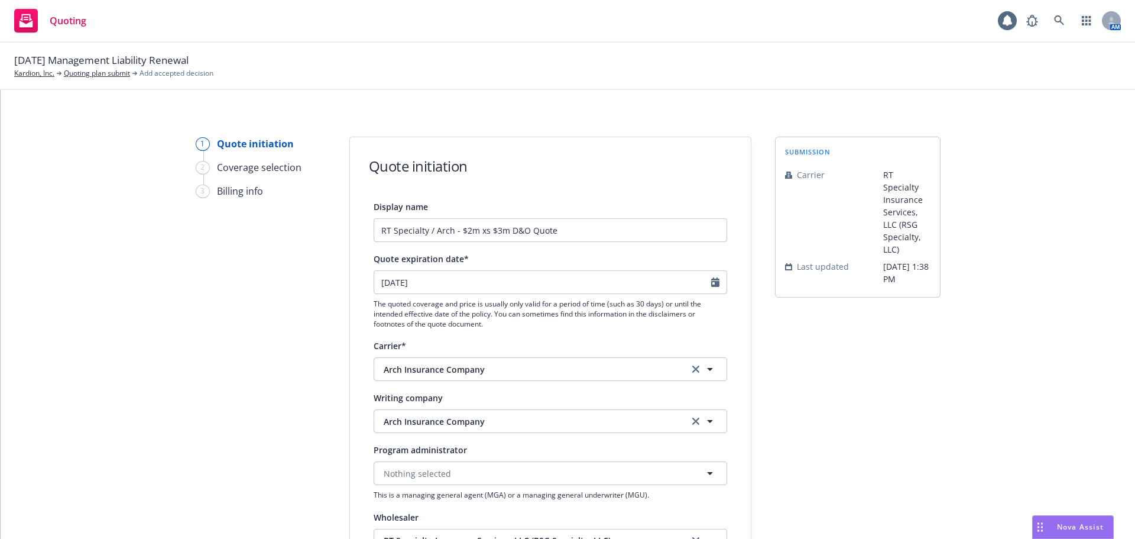
scroll to position [0, 0]
